Goal: Task Accomplishment & Management: Use online tool/utility

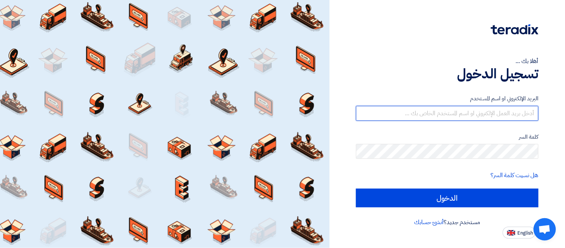
click at [493, 115] on input "text" at bounding box center [447, 113] width 182 height 15
type input "[PERSON_NAME][EMAIL_ADDRESS][DOMAIN_NAME]"
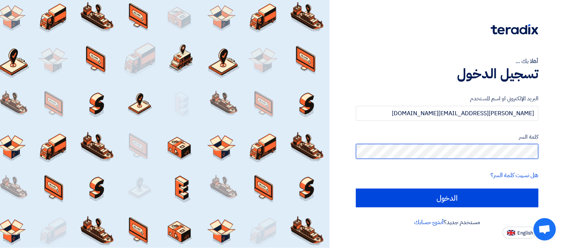
click at [356, 188] on input "الدخول" at bounding box center [447, 197] width 182 height 19
type input "Sign in"
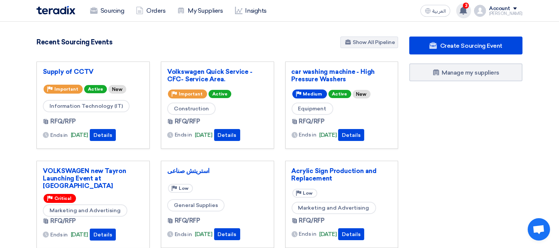
click at [467, 9] on use at bounding box center [462, 10] width 7 height 8
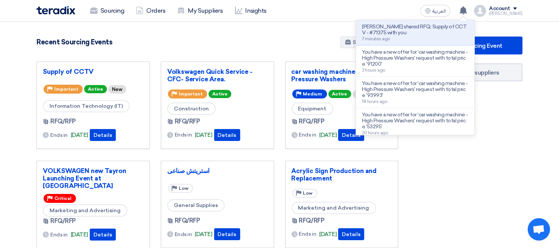
click at [452, 179] on div "Create Sourcing Event Manage my suppliers" at bounding box center [466, 206] width 124 height 340
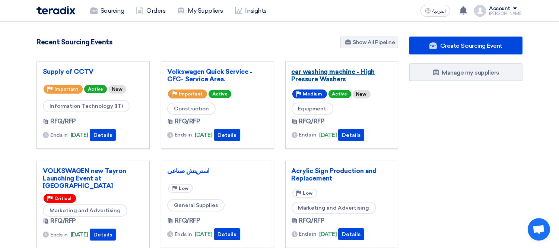
click at [314, 73] on link "car washing machine - High Pressure Washers" at bounding box center [341, 75] width 101 height 15
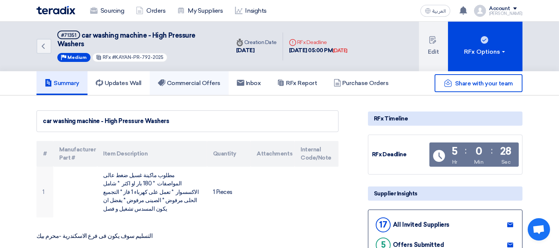
click at [198, 79] on h5 "Commercial Offers" at bounding box center [189, 82] width 63 height 7
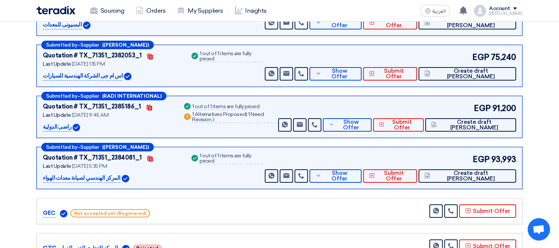
scroll to position [222, 0]
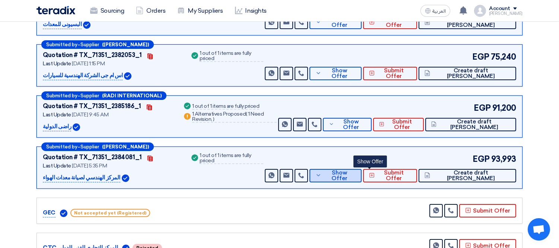
click at [356, 171] on span "Show Offer" at bounding box center [339, 175] width 32 height 11
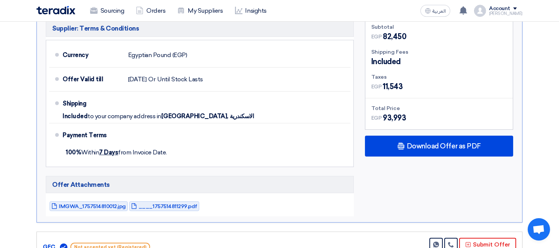
scroll to position [546, 0]
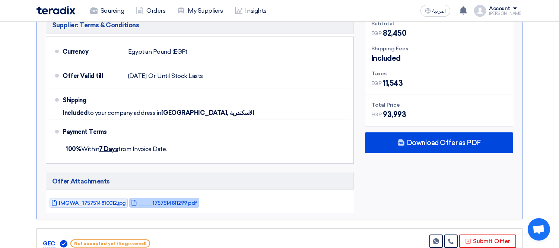
click at [156, 200] on span "____1757514811299.pdf" at bounding box center [167, 203] width 59 height 6
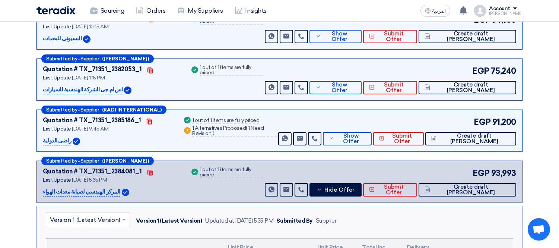
scroll to position [187, 0]
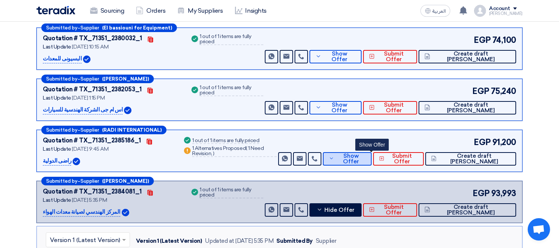
click at [365, 155] on span "Show Offer" at bounding box center [351, 158] width 30 height 11
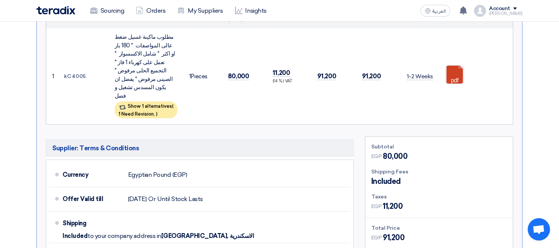
scroll to position [375, 0]
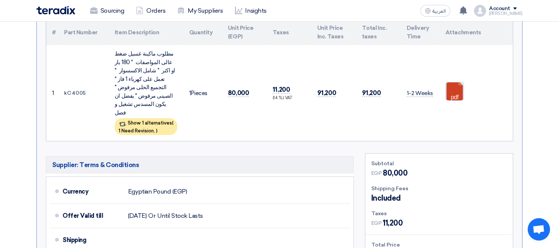
click at [453, 86] on link at bounding box center [476, 104] width 60 height 45
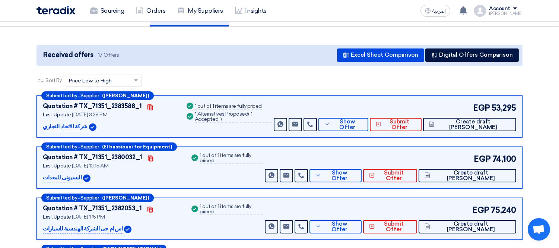
scroll to position [0, 0]
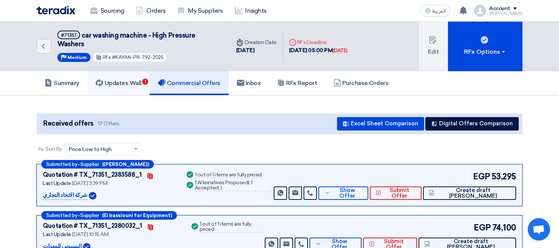
click at [119, 83] on h5 "Updates Wall 1" at bounding box center [119, 82] width 46 height 7
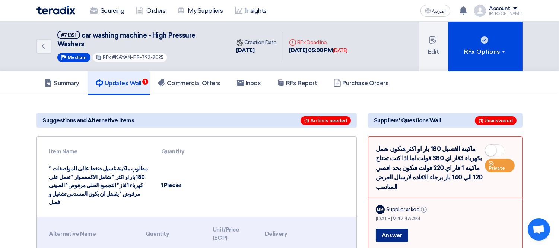
click at [393, 228] on button "Answer" at bounding box center [392, 234] width 32 height 13
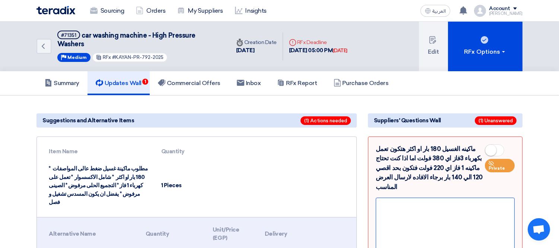
click at [440, 200] on div at bounding box center [445, 224] width 139 height 54
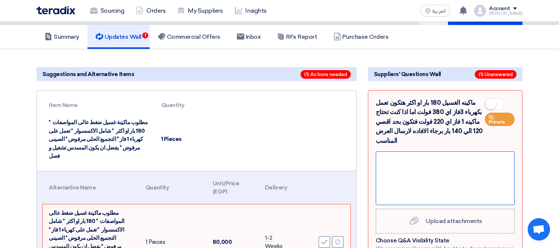
scroll to position [46, 0]
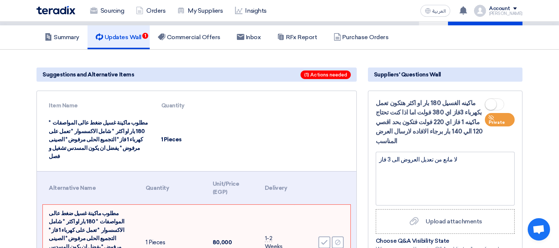
click at [494, 102] on small at bounding box center [490, 104] width 11 height 11
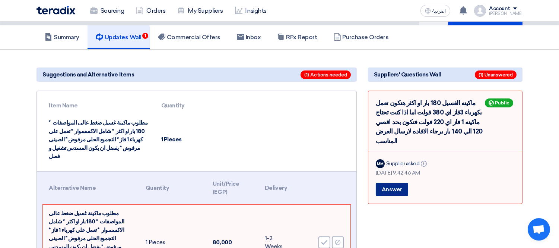
click at [398, 182] on button "Answer" at bounding box center [392, 188] width 32 height 13
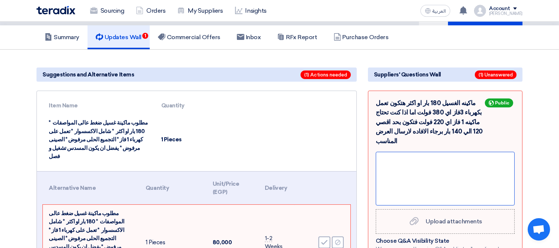
click at [461, 154] on div at bounding box center [445, 179] width 139 height 54
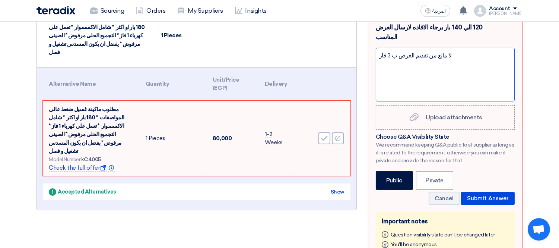
scroll to position [150, 0]
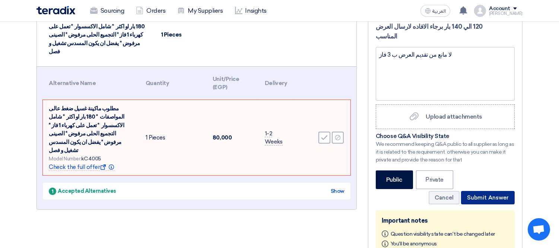
click at [479, 191] on button "Submit Answer" at bounding box center [488, 197] width 54 height 13
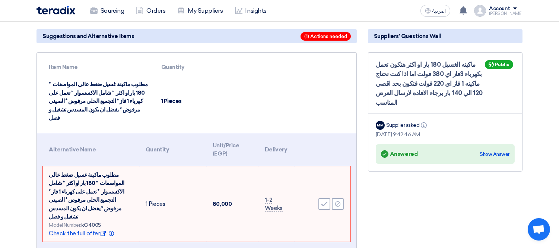
scroll to position [83, 0]
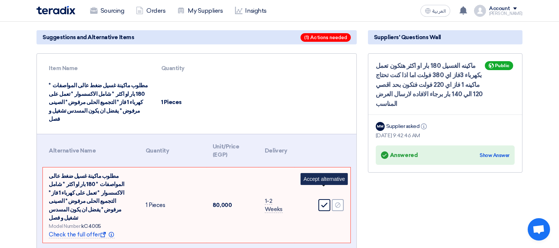
click at [323, 201] on icon "Accept" at bounding box center [324, 204] width 7 height 7
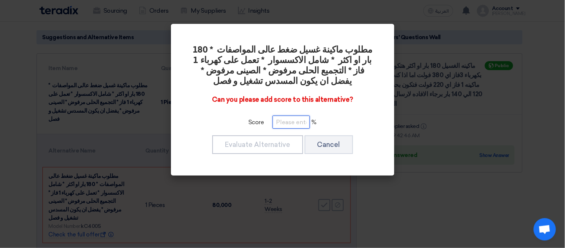
click at [287, 125] on input "number" at bounding box center [291, 121] width 37 height 13
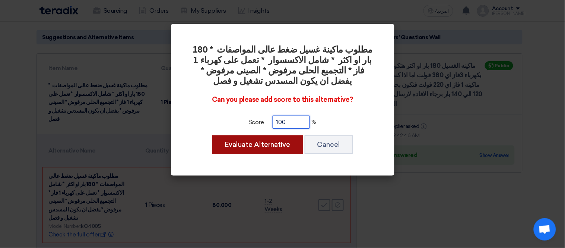
type input "100"
click at [261, 143] on button "Evaluate Alternative" at bounding box center [257, 144] width 91 height 19
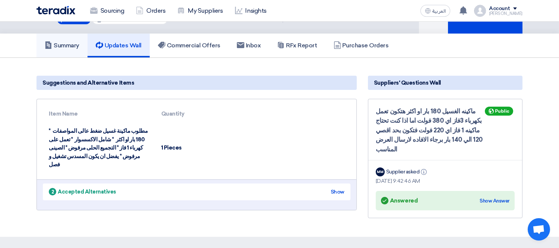
scroll to position [32, 0]
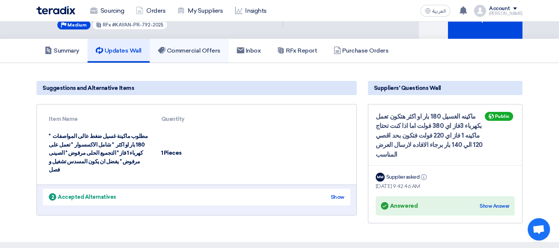
click at [187, 47] on h5 "Commercial Offers" at bounding box center [189, 50] width 63 height 7
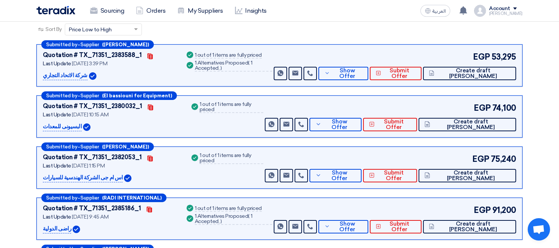
scroll to position [120, 0]
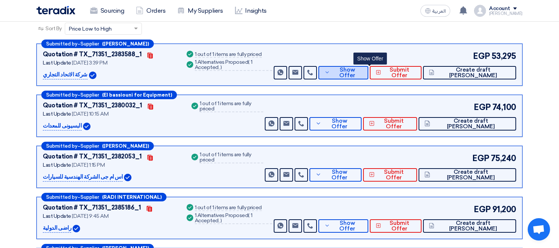
click at [362, 71] on span "Show Offer" at bounding box center [347, 72] width 31 height 11
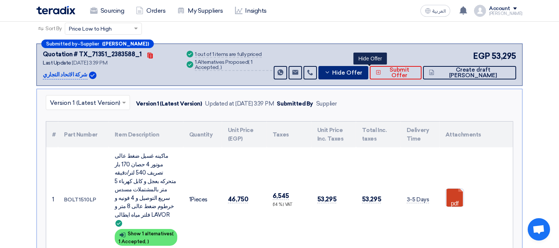
click at [360, 70] on span "Hide Offer" at bounding box center [347, 73] width 30 height 6
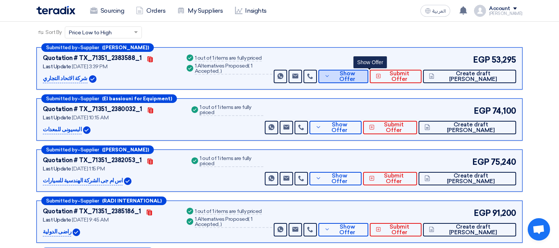
scroll to position [0, 0]
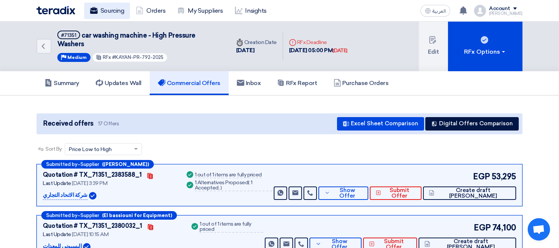
click at [120, 12] on link "Sourcing" at bounding box center [107, 11] width 46 height 16
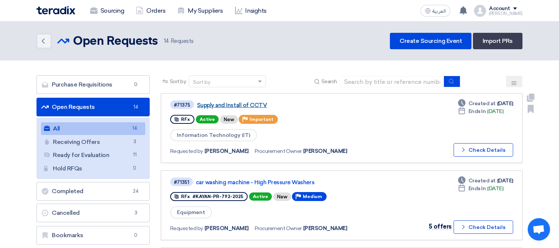
click at [243, 103] on link "Supply and Install of CCTV" at bounding box center [290, 105] width 186 height 7
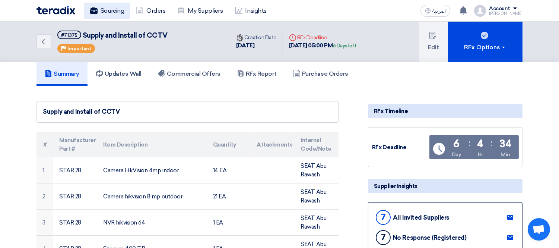
click at [111, 10] on link "Sourcing" at bounding box center [107, 11] width 46 height 16
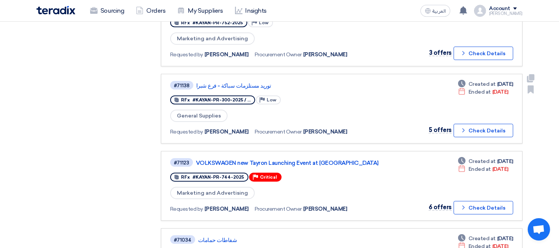
scroll to position [410, 0]
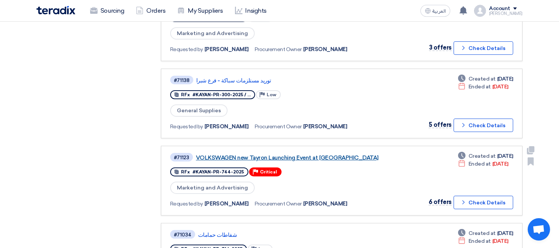
click at [308, 154] on link "VOLKSWAGEN new Tayron Launching Event at Azha" at bounding box center [289, 157] width 186 height 7
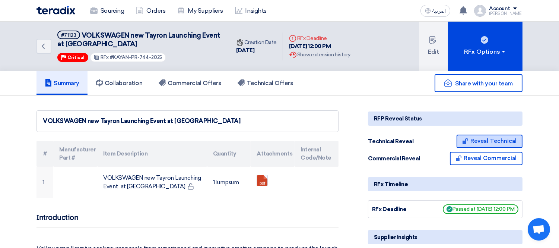
click at [486, 140] on button "Reveal Technical" at bounding box center [489, 140] width 66 height 13
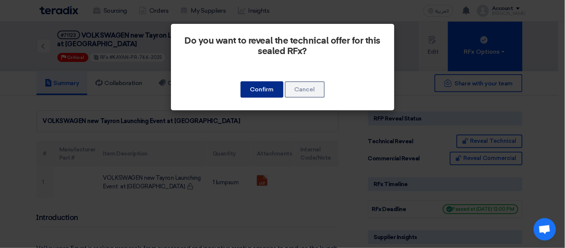
click at [272, 82] on button "Confirm" at bounding box center [261, 89] width 43 height 16
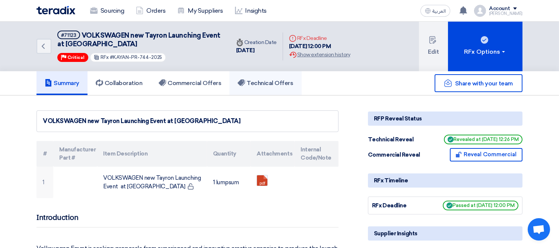
click at [269, 84] on h5 "Technical Offers" at bounding box center [265, 82] width 55 height 7
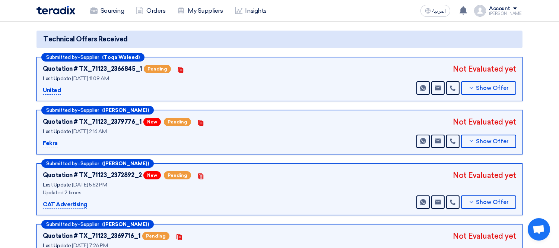
scroll to position [75, 0]
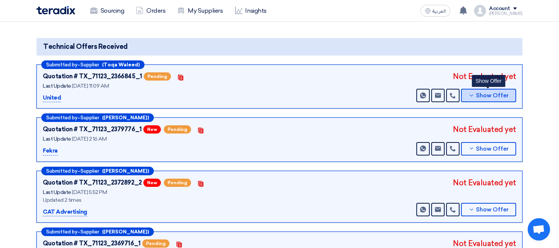
click at [478, 89] on button "Show Offer" at bounding box center [488, 95] width 55 height 13
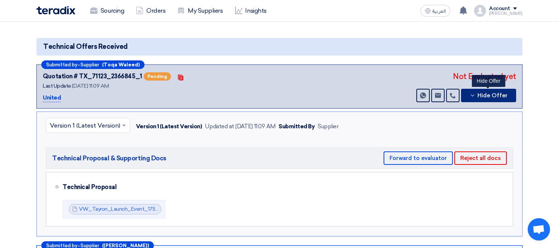
click at [475, 93] on icon at bounding box center [472, 95] width 6 height 6
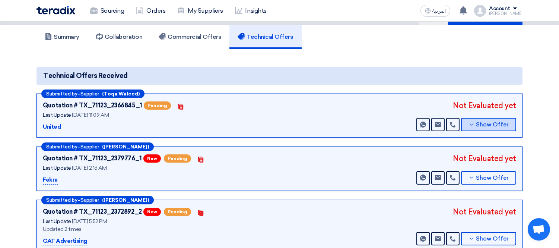
scroll to position [45, 0]
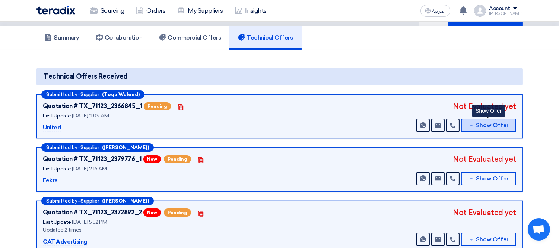
click at [491, 118] on button "Show Offer" at bounding box center [488, 124] width 55 height 13
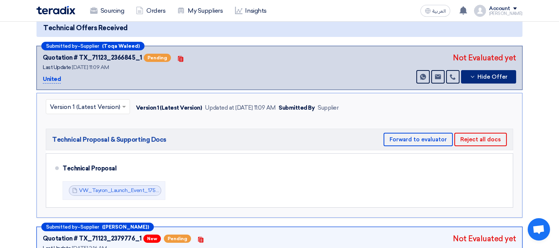
scroll to position [99, 0]
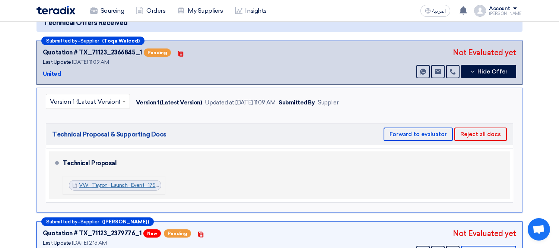
click at [107, 182] on link "VW_Tayron_Launch_Event_1757232421876.pdf" at bounding box center [136, 185] width 115 height 6
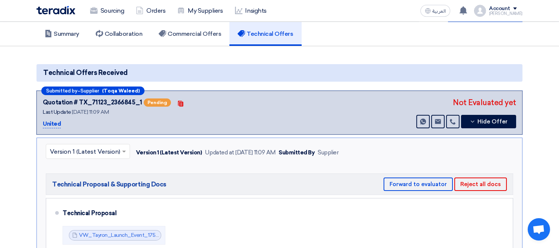
scroll to position [54, 0]
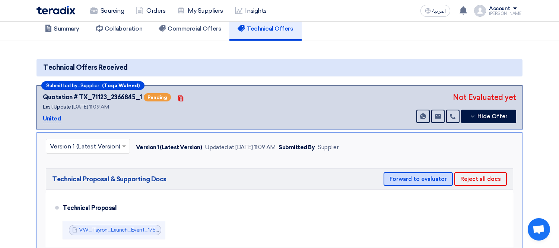
click at [438, 172] on button "Forward to evaluator" at bounding box center [417, 178] width 69 height 13
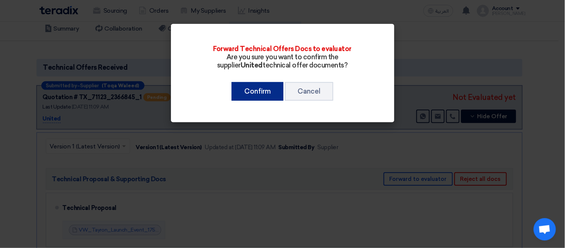
click at [256, 85] on button "Confirm" at bounding box center [258, 91] width 52 height 19
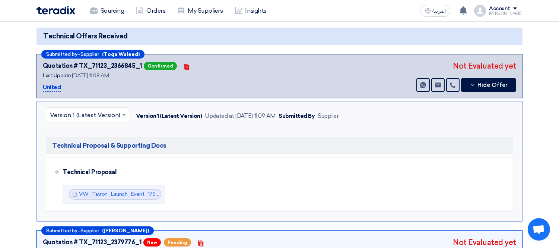
scroll to position [86, 0]
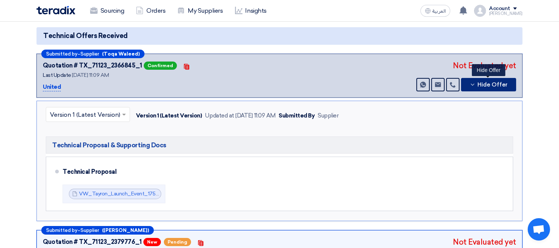
click at [482, 78] on button "Hide Offer" at bounding box center [488, 84] width 55 height 13
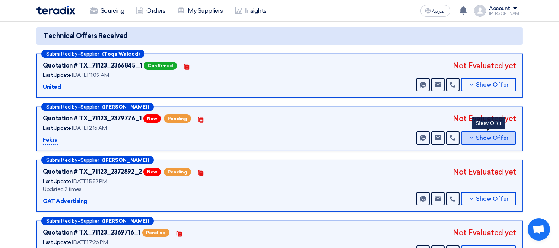
click at [487, 135] on span "Show Offer" at bounding box center [492, 138] width 33 height 6
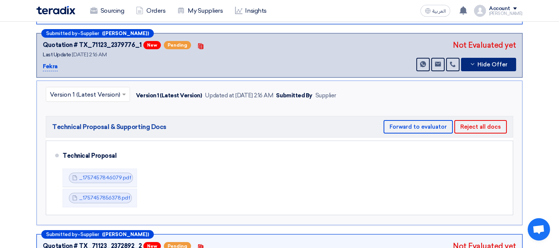
scroll to position [160, 0]
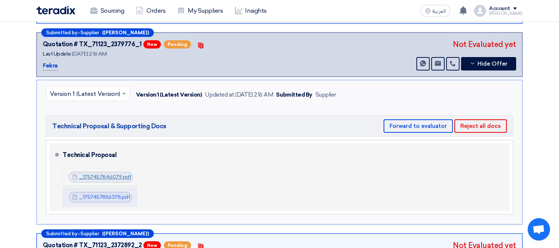
click at [97, 173] on link "_1757457846079.pdf" at bounding box center [105, 176] width 52 height 6
click at [96, 173] on link "_1757457846079.pdf" at bounding box center [105, 176] width 52 height 6
click at [105, 176] on link "_1757457846079.pdf" at bounding box center [105, 176] width 52 height 6
click at [103, 194] on link "_1757457856378.pdf" at bounding box center [104, 197] width 51 height 6
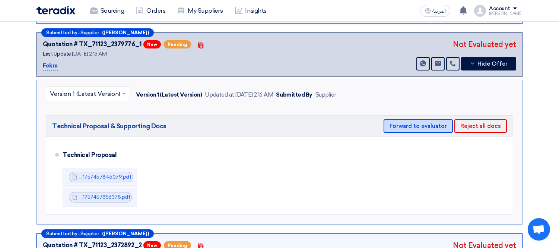
click at [411, 127] on button "Forward to evaluator" at bounding box center [417, 125] width 69 height 13
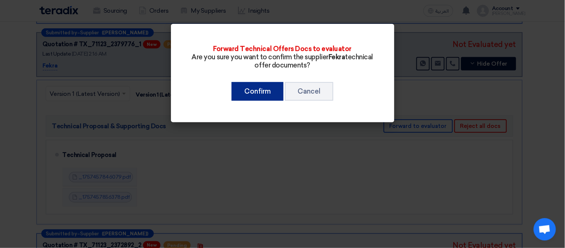
click at [267, 90] on button "Confirm" at bounding box center [258, 91] width 52 height 19
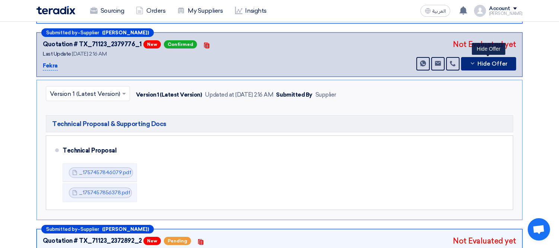
click at [482, 61] on span "Hide Offer" at bounding box center [492, 64] width 30 height 6
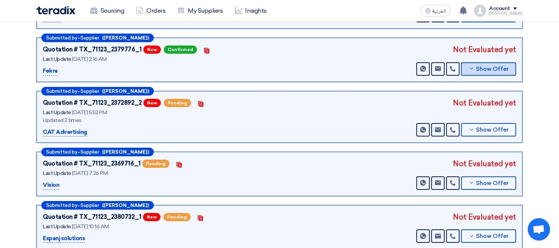
scroll to position [157, 0]
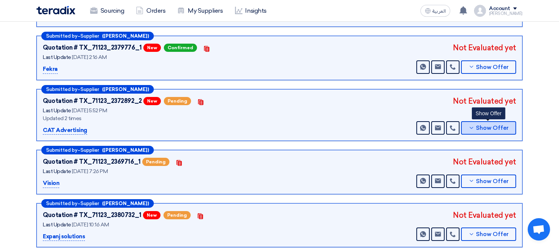
click at [481, 125] on span "Show Offer" at bounding box center [492, 128] width 33 height 6
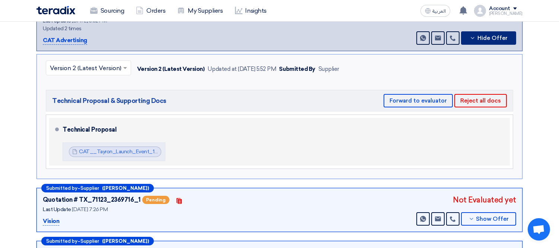
scroll to position [247, 0]
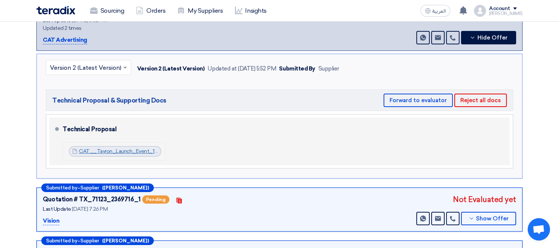
click at [108, 148] on link "CAT__Tayron_Launch_Event_1757332123275.pdf" at bounding box center [138, 151] width 118 height 6
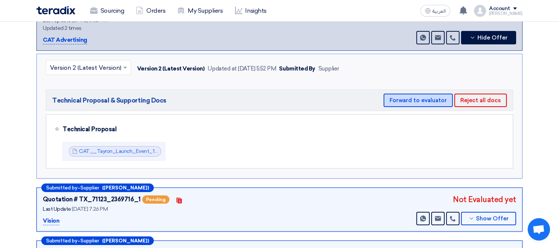
click at [427, 101] on button "Forward to evaluator" at bounding box center [417, 99] width 69 height 13
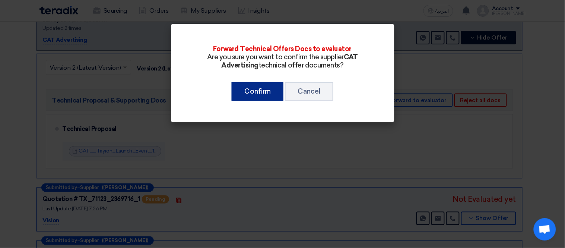
click at [256, 87] on button "Confirm" at bounding box center [258, 91] width 52 height 19
click at [259, 87] on button "Confirm" at bounding box center [258, 91] width 52 height 19
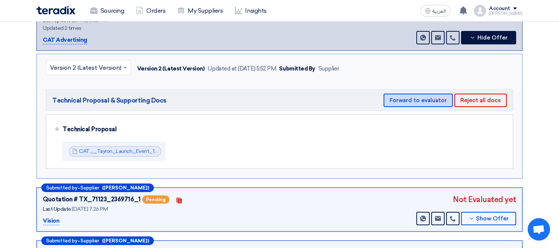
click at [423, 95] on button "Forward to evaluator" at bounding box center [417, 99] width 69 height 13
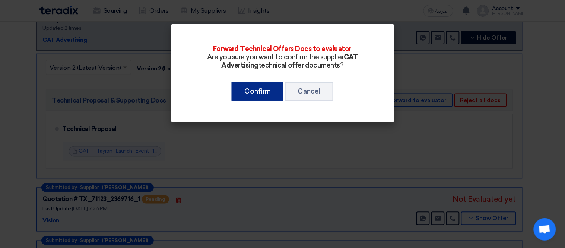
click at [263, 89] on button "Confirm" at bounding box center [258, 91] width 52 height 19
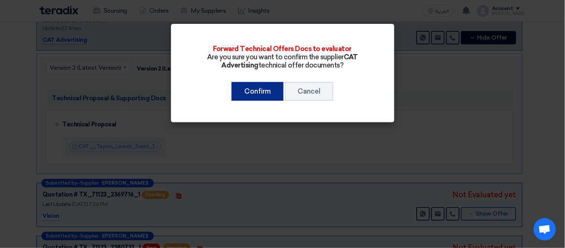
click at [263, 89] on button "Confirm" at bounding box center [258, 91] width 52 height 19
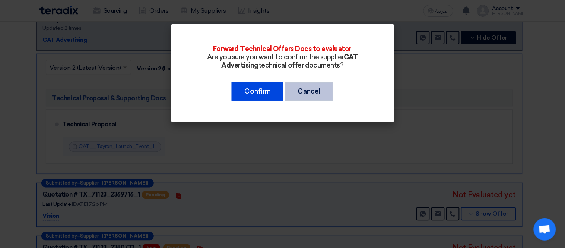
click at [306, 86] on button "Cancel" at bounding box center [309, 91] width 48 height 19
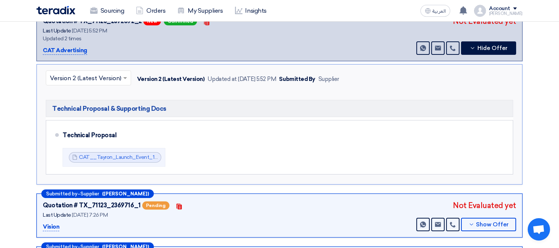
scroll to position [237, 0]
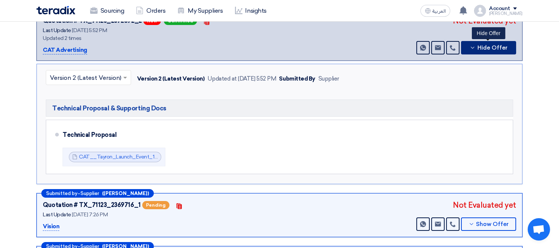
click at [482, 41] on button "Hide Offer" at bounding box center [488, 47] width 55 height 13
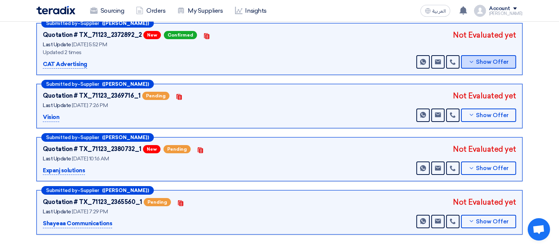
scroll to position [222, 0]
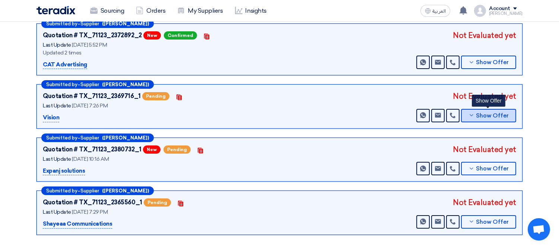
click at [473, 109] on button "Show Offer" at bounding box center [488, 115] width 55 height 13
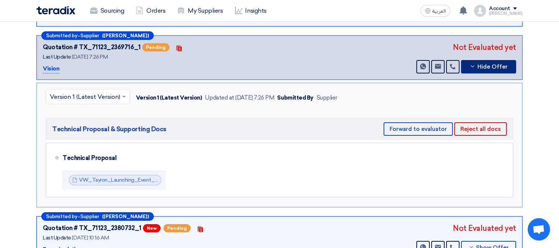
scroll to position [272, 0]
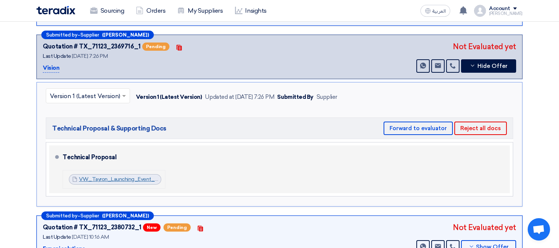
click at [96, 176] on link "VW_Tayron_Launching_Event_Technical_Proposal_By_VG_vol_1757260617076.pdf" at bounding box center [180, 179] width 202 height 6
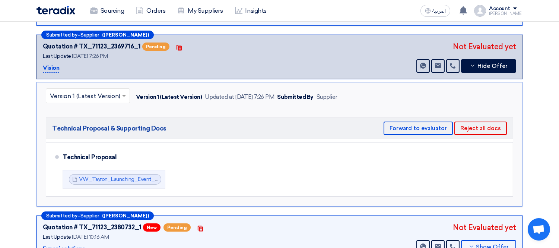
click at [549, 30] on section "Technical Offers Received Submitted by – Supplier (Toqa Waleed) Quotation # TX_…" at bounding box center [279, 77] width 559 height 507
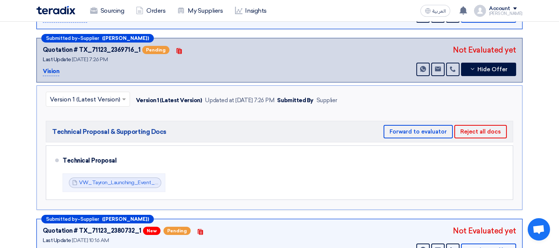
scroll to position [267, 0]
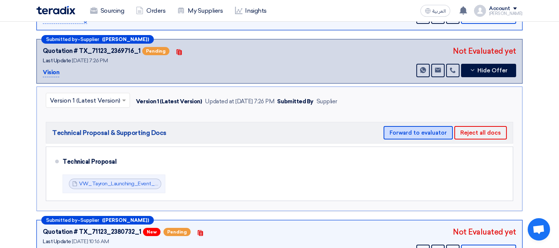
click at [434, 126] on button "Forward to evaluator" at bounding box center [417, 132] width 69 height 13
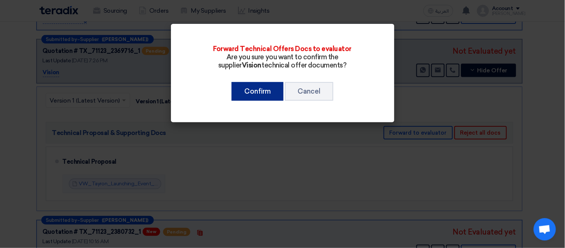
click at [274, 90] on button "Confirm" at bounding box center [258, 91] width 52 height 19
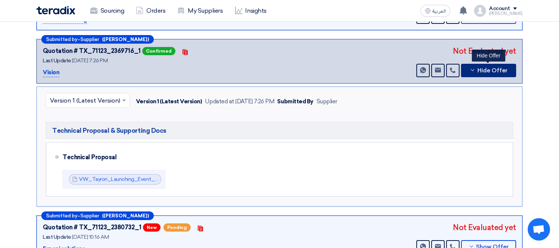
click at [481, 68] on span "Hide Offer" at bounding box center [492, 71] width 30 height 6
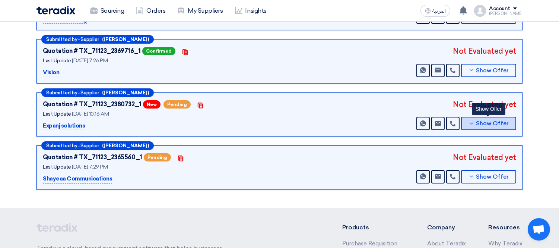
click at [482, 121] on span "Show Offer" at bounding box center [492, 124] width 33 height 6
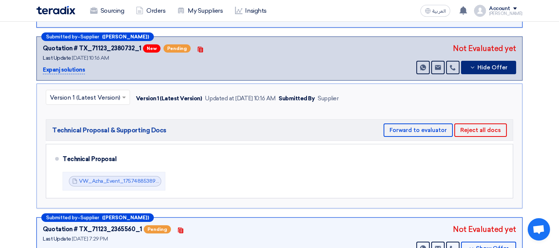
scroll to position [324, 0]
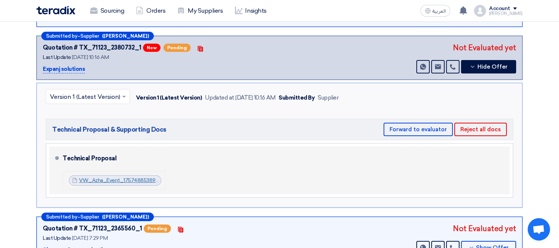
click at [124, 177] on link "VW_Azha_Event_1757488538978.pdf" at bounding box center [125, 180] width 92 height 6
click at [117, 177] on link "VW_Azha_Event_1757488538978.pdf" at bounding box center [125, 180] width 92 height 6
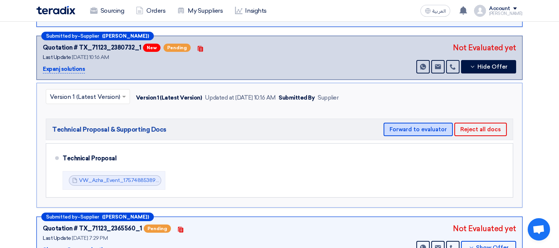
click at [417, 128] on button "Forward to evaluator" at bounding box center [417, 128] width 69 height 13
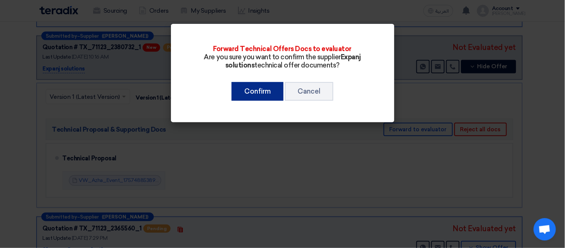
click at [272, 85] on button "Confirm" at bounding box center [258, 91] width 52 height 19
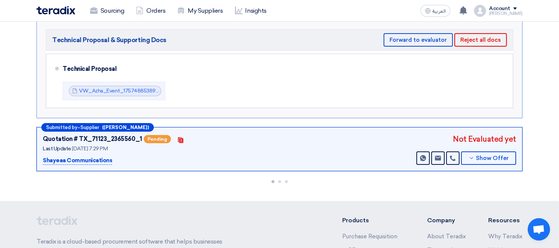
scroll to position [414, 0]
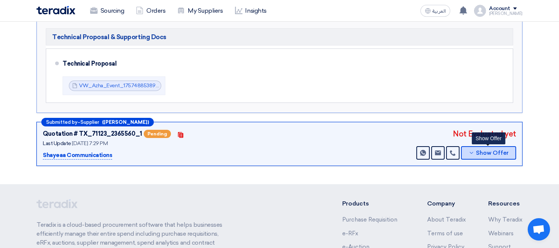
click at [475, 147] on button "Show Offer" at bounding box center [488, 152] width 55 height 13
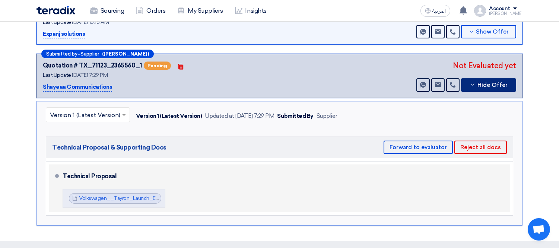
scroll to position [367, 0]
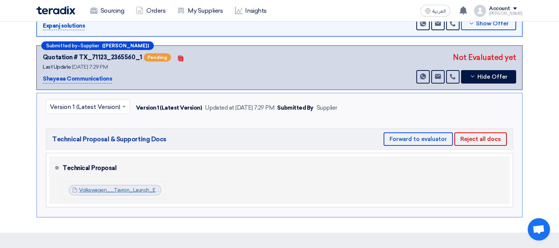
click at [123, 187] on link "Volkswagen__Tayron_Launch_Event__1757003126680.pdf" at bounding box center [149, 190] width 141 height 6
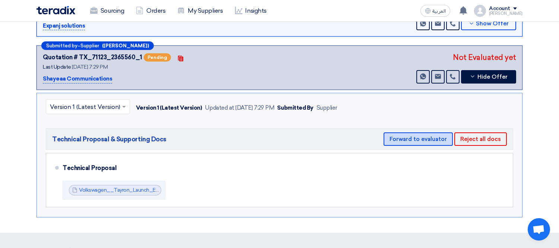
click at [412, 132] on button "Forward to evaluator" at bounding box center [417, 138] width 69 height 13
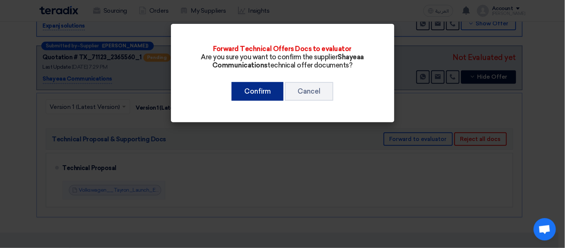
click at [256, 84] on button "Confirm" at bounding box center [258, 91] width 52 height 19
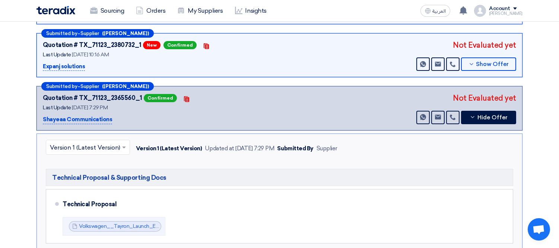
scroll to position [326, 0]
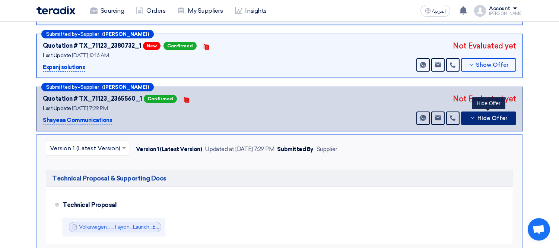
click at [504, 115] on span "Hide Offer" at bounding box center [492, 118] width 30 height 6
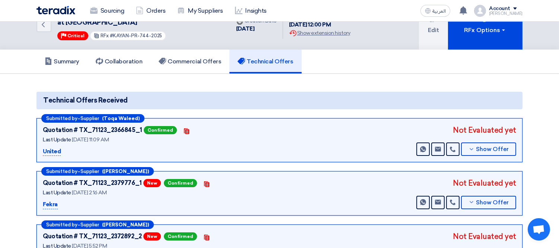
scroll to position [0, 0]
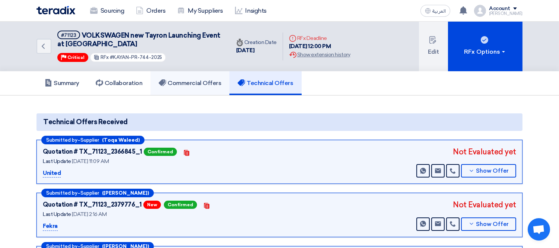
click at [217, 77] on link "Commercial Offers" at bounding box center [189, 83] width 79 height 24
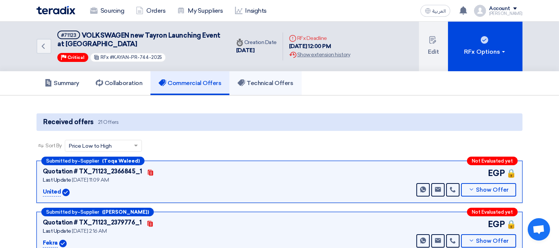
click at [265, 80] on h5 "Technical Offers" at bounding box center [265, 82] width 55 height 7
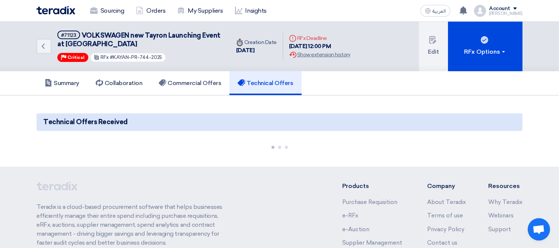
click at [265, 80] on h5 "Technical Offers" at bounding box center [265, 82] width 55 height 7
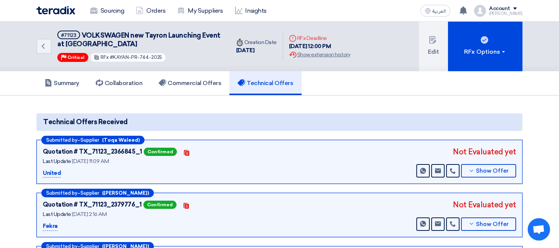
drag, startPoint x: 111, startPoint y: 57, endPoint x: 174, endPoint y: 55, distance: 62.9
click at [174, 55] on div "#71123 VOLKSWAGEN new Tayron Launching Event at Azha Priority Critical RFx #KAY…" at bounding box center [139, 47] width 164 height 32
copy span "KAYAN-PR-744-2025"
click at [53, 170] on p "United" at bounding box center [52, 173] width 18 height 9
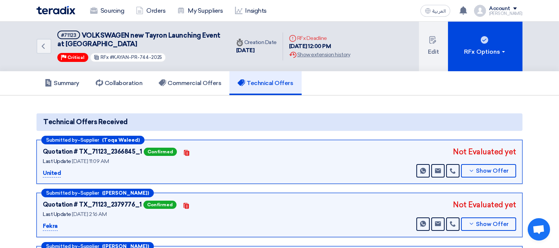
copy p "United"
click at [51, 222] on p "Fekra" at bounding box center [50, 226] width 15 height 9
copy p "Fekra"
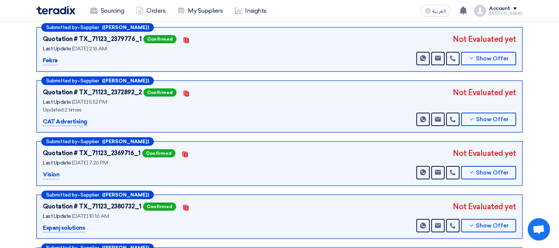
scroll to position [166, 0]
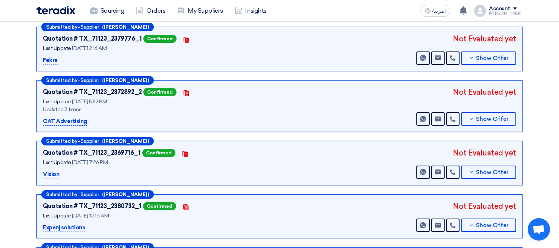
click at [72, 118] on p "CAT Advertising" at bounding box center [65, 121] width 44 height 9
copy div "CAT Advertising"
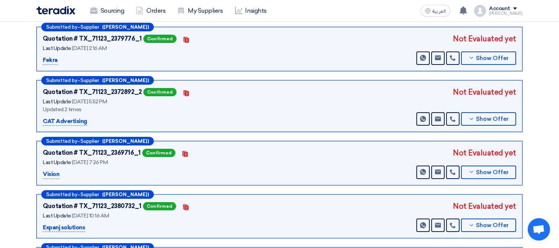
click at [51, 170] on p "Vision" at bounding box center [51, 174] width 16 height 9
copy p "Vision"
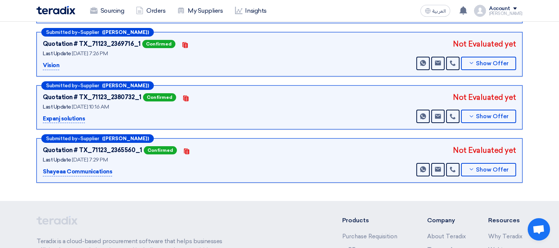
scroll to position [278, 0]
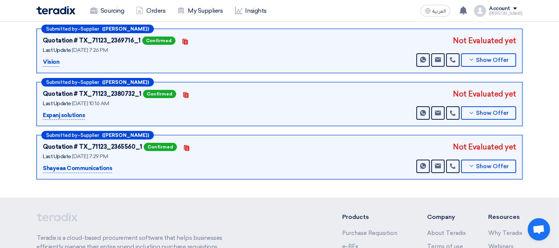
click at [75, 111] on p "Expanj solutions" at bounding box center [64, 115] width 42 height 9
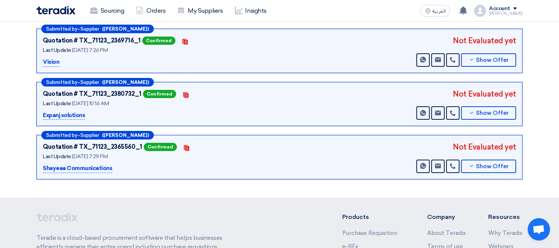
click at [78, 164] on p "Shayeaa Communications" at bounding box center [77, 168] width 69 height 9
copy div "Shayeaa Communications"
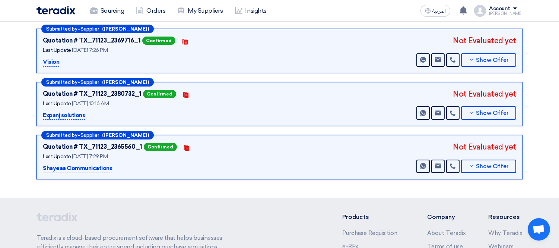
scroll to position [0, 0]
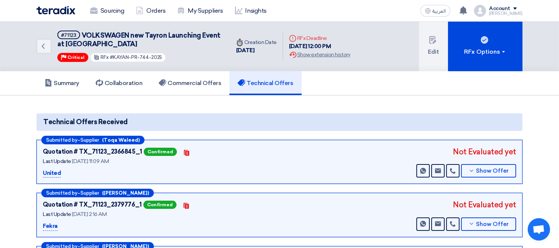
drag, startPoint x: 112, startPoint y: 54, endPoint x: 185, endPoint y: 50, distance: 73.0
click at [185, 50] on div "#71123 VOLKSWAGEN new Tayron Launching Event at Azha Priority Critical RFx #KAY…" at bounding box center [139, 47] width 164 height 32
copy span "KAYAN-PR-744-2025"
click at [66, 83] on h5 "Summary" at bounding box center [62, 82] width 35 height 7
